Goal: Transaction & Acquisition: Purchase product/service

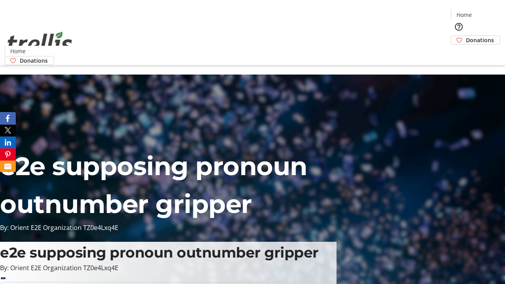
click at [466, 36] on span "Donations" at bounding box center [480, 40] width 28 height 8
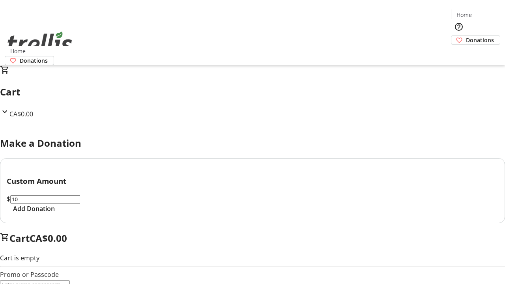
click at [55, 213] on span "Add Donation" at bounding box center [34, 208] width 42 height 9
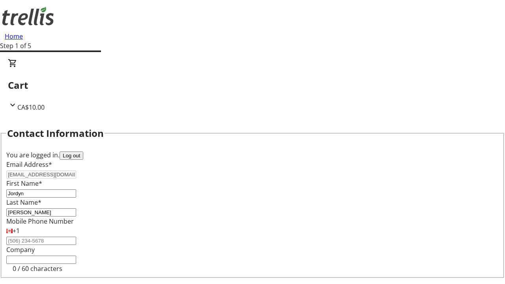
select select "BC"
select select "CA"
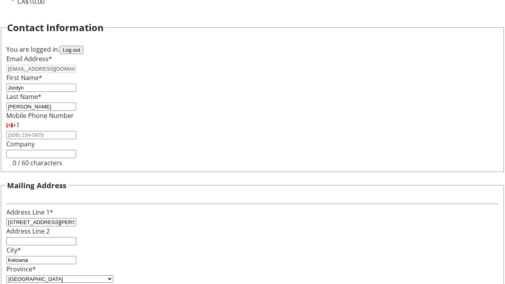
type input "V1Y 0C2"
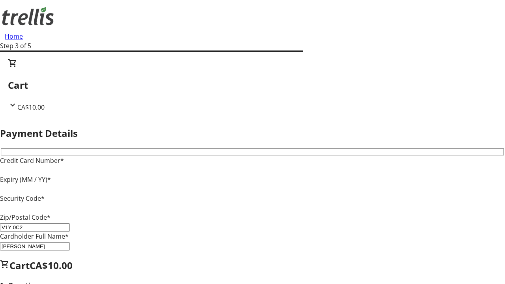
type input "V1Y 0C2"
